Goal: Task Accomplishment & Management: Manage account settings

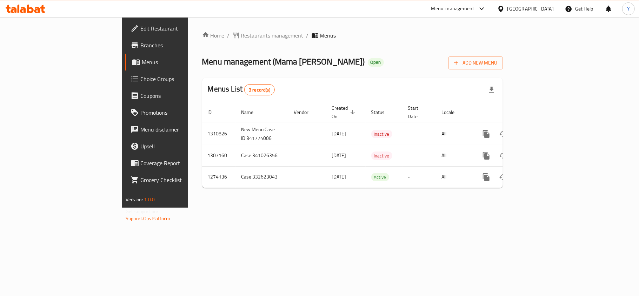
click at [140, 79] on span "Choice Groups" at bounding box center [181, 79] width 83 height 8
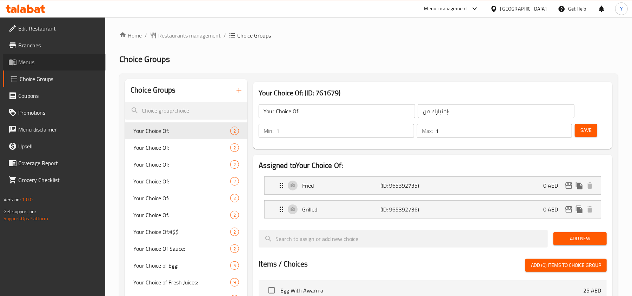
click at [53, 58] on span "Menus" at bounding box center [59, 62] width 82 height 8
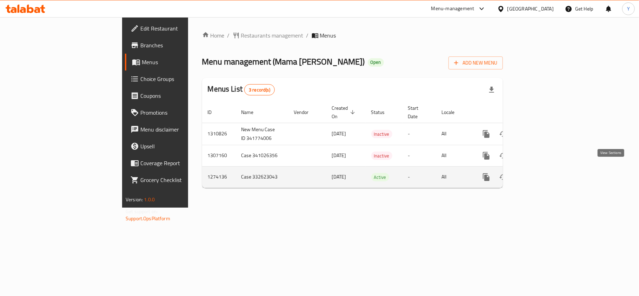
click at [541, 173] on icon "enhanced table" at bounding box center [537, 177] width 8 height 8
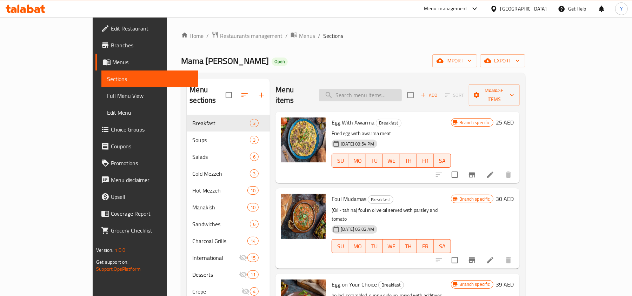
click at [364, 89] on input "search" at bounding box center [360, 95] width 83 height 12
paste input "Zattar"
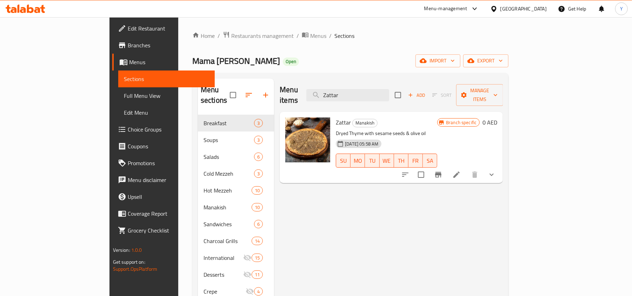
type input "Zattar"
click at [461, 171] on icon at bounding box center [456, 175] width 8 height 8
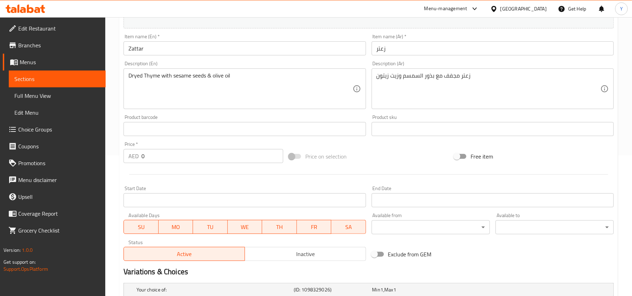
scroll to position [226, 0]
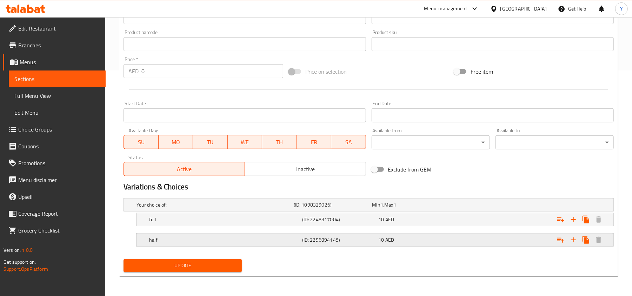
click at [247, 235] on div "half" at bounding box center [224, 240] width 153 height 10
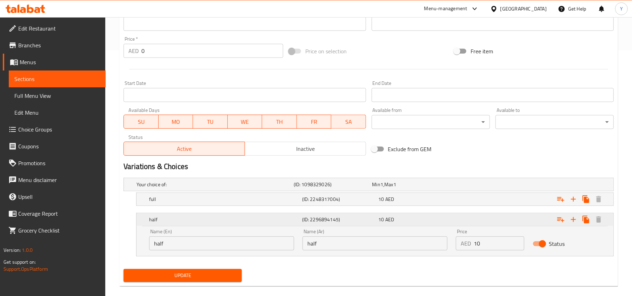
scroll to position [257, 0]
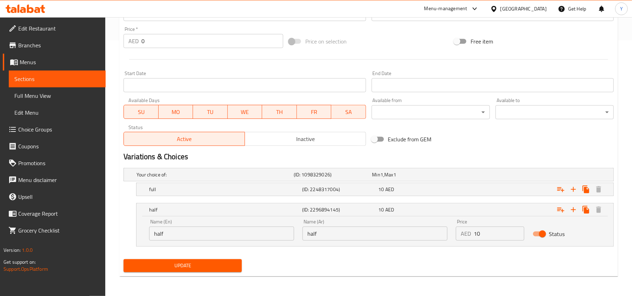
click at [232, 224] on div "Name (En) half Name (En)" at bounding box center [221, 229] width 145 height 21
click at [226, 236] on input "half" at bounding box center [221, 234] width 145 height 14
click at [226, 237] on input "half" at bounding box center [221, 234] width 145 height 14
type input "Half"
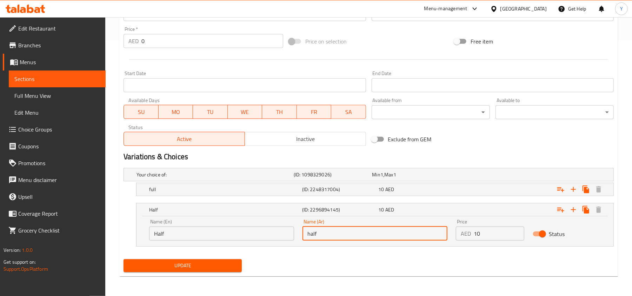
click at [367, 234] on input "half" at bounding box center [374, 234] width 145 height 14
click at [317, 236] on input "نصف دجاجة" at bounding box center [374, 234] width 145 height 14
type input "نصف"
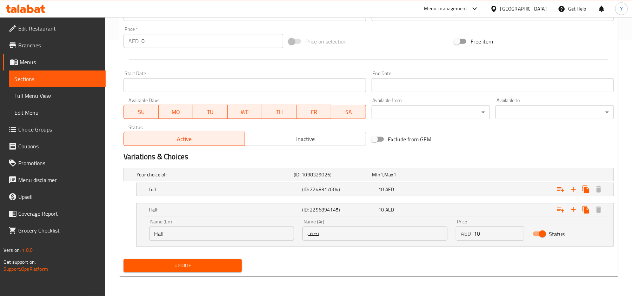
click at [305, 266] on div "Update" at bounding box center [369, 265] width 496 height 19
click at [237, 189] on h5 "full" at bounding box center [224, 189] width 150 height 7
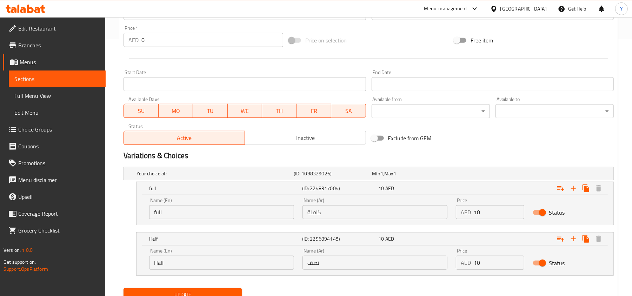
click at [173, 211] on input "full" at bounding box center [221, 212] width 145 height 14
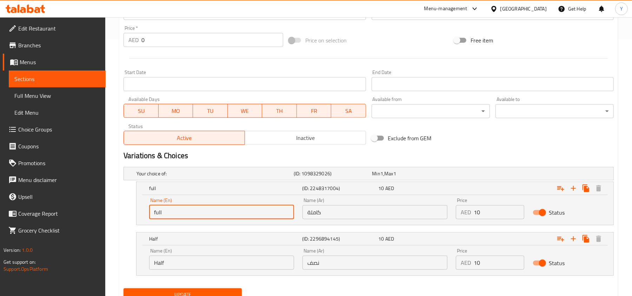
click at [173, 211] on input "full" at bounding box center [221, 212] width 145 height 14
type input "Full"
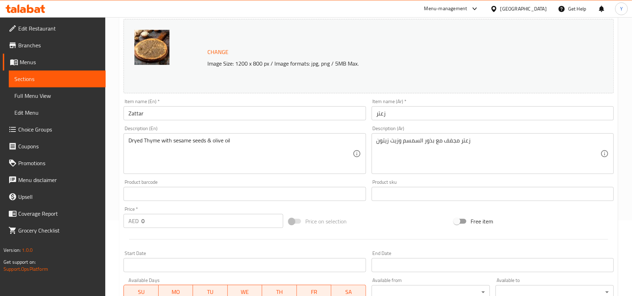
scroll to position [53, 0]
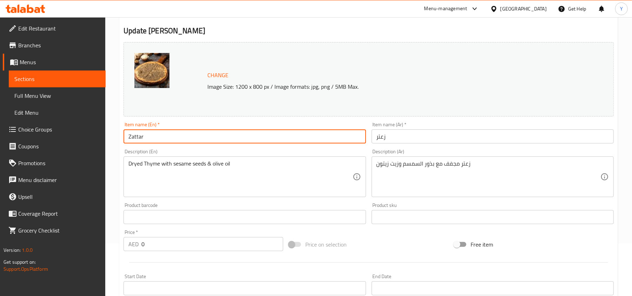
click at [165, 135] on input "Zattar" at bounding box center [245, 136] width 242 height 14
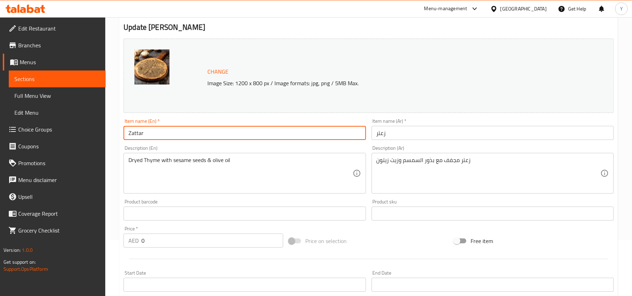
scroll to position [287, 0]
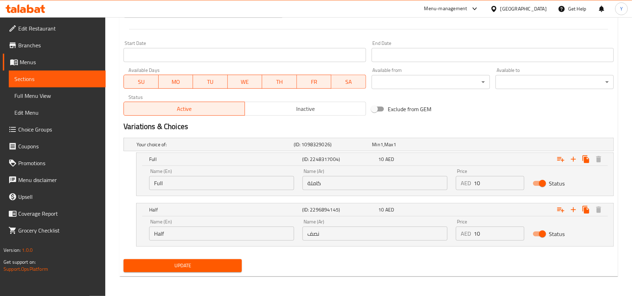
click at [172, 265] on span "Update" at bounding box center [182, 265] width 107 height 9
click at [69, 97] on span "Full Menu View" at bounding box center [57, 96] width 86 height 8
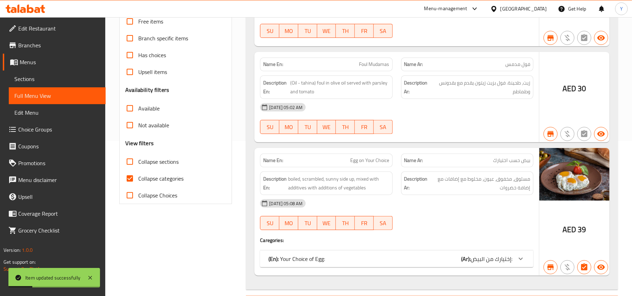
scroll to position [6, 0]
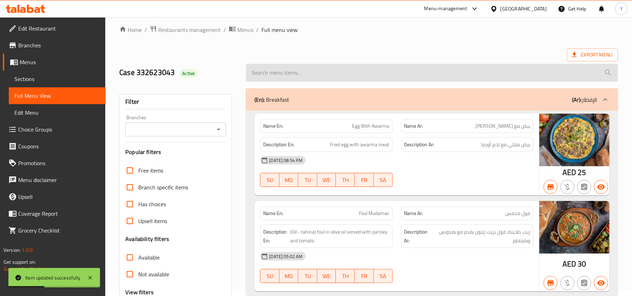
click at [330, 72] on input "search" at bounding box center [432, 73] width 372 height 18
paste input "Zattar"
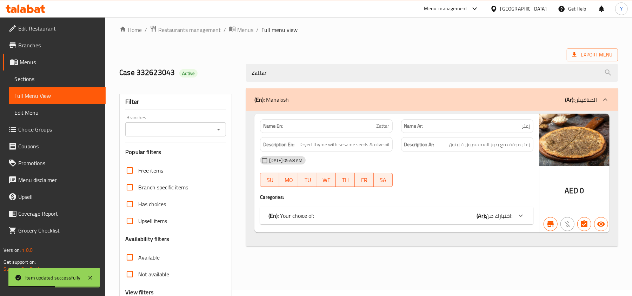
click at [478, 208] on div "(En): Your choice of: (Ar): اختيارك من:" at bounding box center [396, 215] width 273 height 17
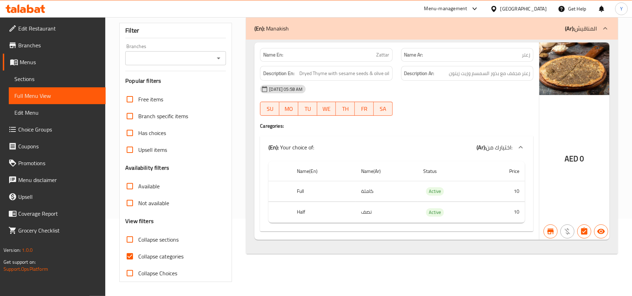
scroll to position [0, 0]
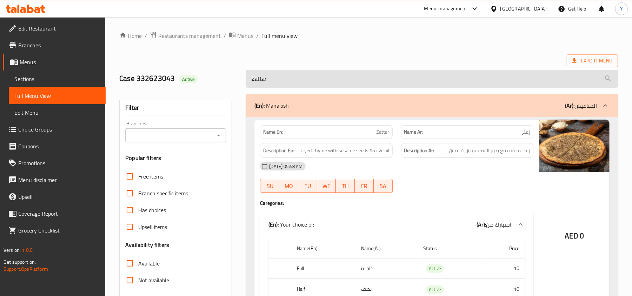
click at [315, 72] on input "Zattar" at bounding box center [432, 79] width 372 height 18
click at [313, 74] on input "Zattar" at bounding box center [432, 79] width 372 height 18
paste input "Cheese and [GEOGRAPHIC_DATA]"
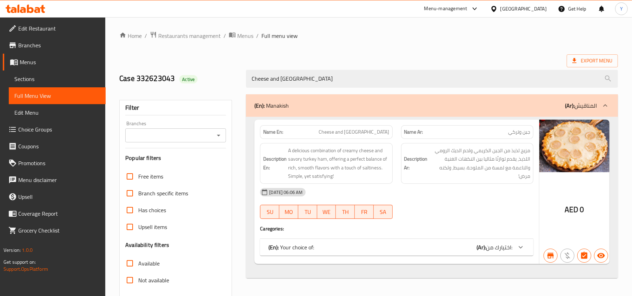
type input "Cheese and [GEOGRAPHIC_DATA]"
click at [358, 246] on div "(En): Your choice of: (Ar): اختيارك من:" at bounding box center [390, 247] width 244 height 8
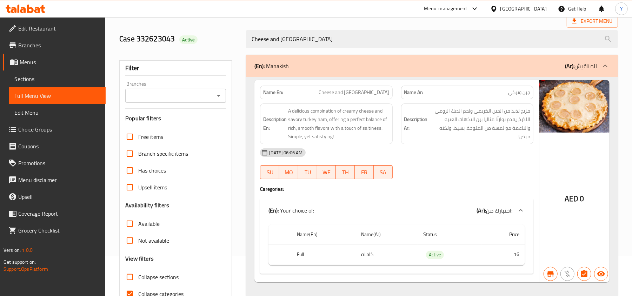
scroll to position [78, 0]
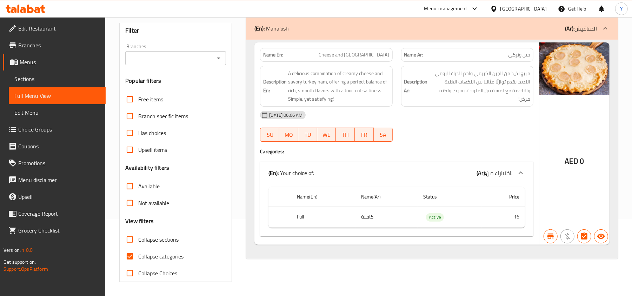
click at [38, 65] on span "Menus" at bounding box center [60, 62] width 80 height 8
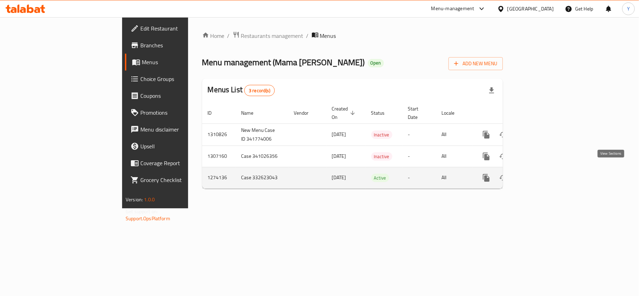
click at [541, 174] on icon "enhanced table" at bounding box center [537, 178] width 8 height 8
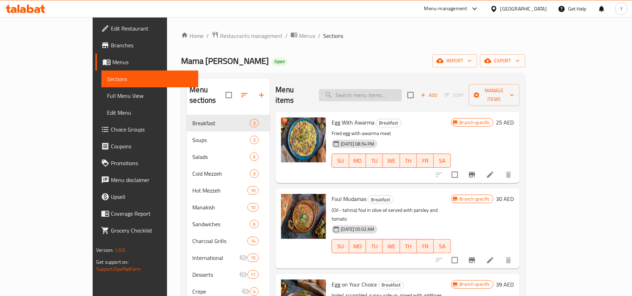
click at [378, 89] on input "search" at bounding box center [360, 95] width 83 height 12
paste input "Cheese and [GEOGRAPHIC_DATA]"
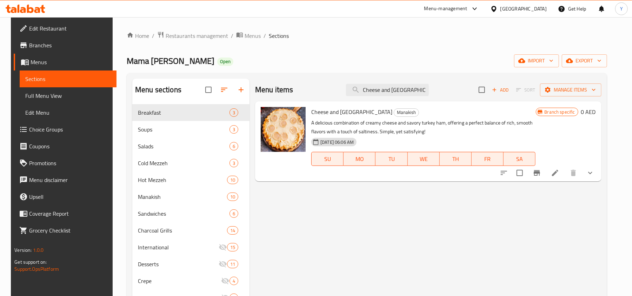
type input "Cheese and [GEOGRAPHIC_DATA]"
click at [559, 172] on icon at bounding box center [555, 173] width 8 height 8
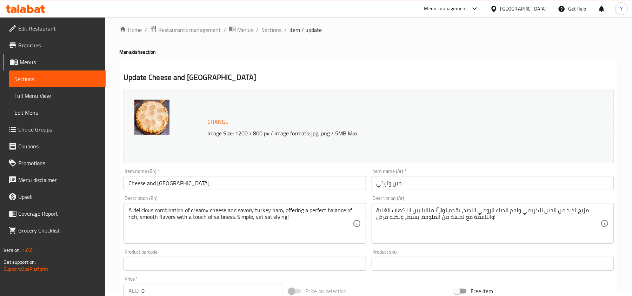
scroll to position [226, 0]
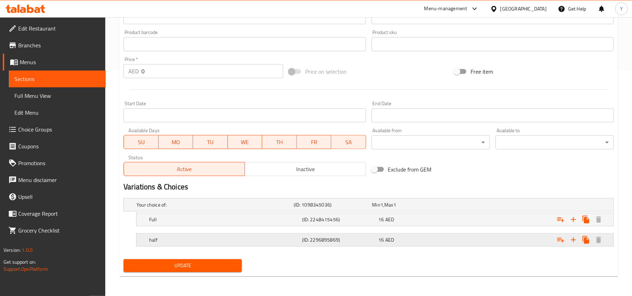
click at [286, 238] on h5 "half" at bounding box center [224, 239] width 150 height 7
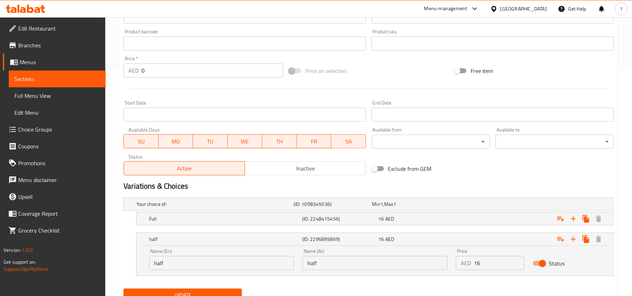
click at [226, 264] on input "half" at bounding box center [221, 263] width 145 height 14
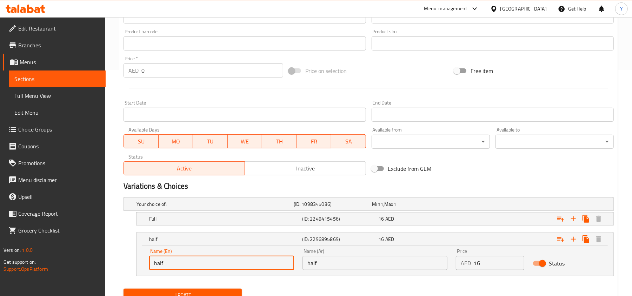
click at [225, 265] on input "half" at bounding box center [221, 263] width 145 height 14
type input "Half"
click at [316, 267] on input "half" at bounding box center [374, 263] width 145 height 14
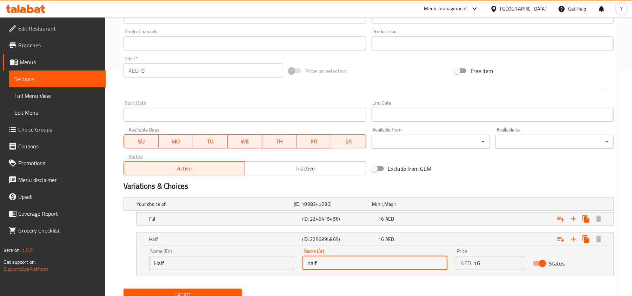
click at [316, 267] on input "half" at bounding box center [374, 263] width 145 height 14
type input "نصف"
click at [225, 289] on button "Update" at bounding box center [183, 295] width 118 height 13
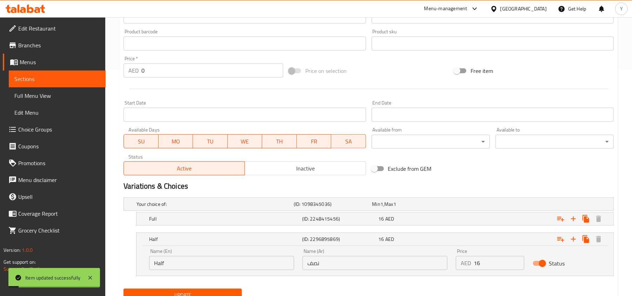
click at [48, 93] on span "Full Menu View" at bounding box center [57, 96] width 86 height 8
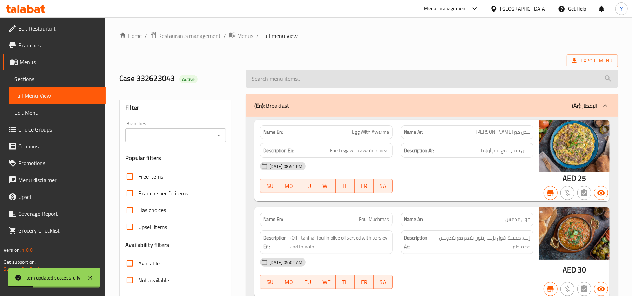
click at [298, 86] on input "search" at bounding box center [432, 79] width 372 height 18
type input "ر"
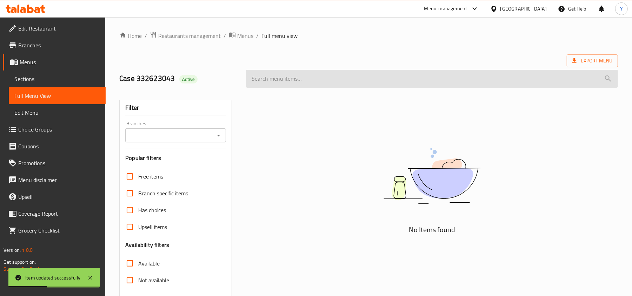
paste input "Cheese and [GEOGRAPHIC_DATA]"
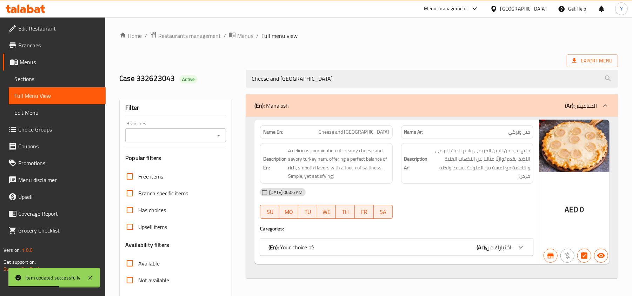
type input "Cheese and [GEOGRAPHIC_DATA]"
click at [470, 236] on div "Name En: Cheese and Turkey Name Ar: جبن وتركي Description En: A delicious combi…" at bounding box center [396, 192] width 285 height 145
click at [472, 246] on div "(En): Your choice of: (Ar): اختيارك من:" at bounding box center [390, 247] width 244 height 8
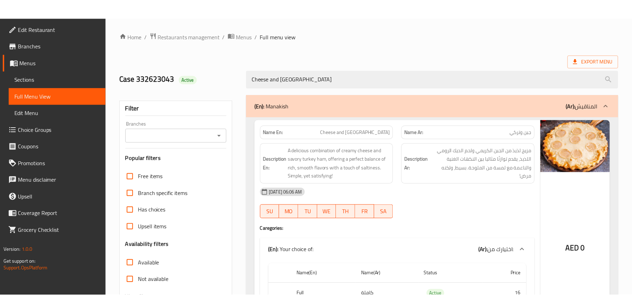
scroll to position [78, 0]
